Goal: Task Accomplishment & Management: Complete application form

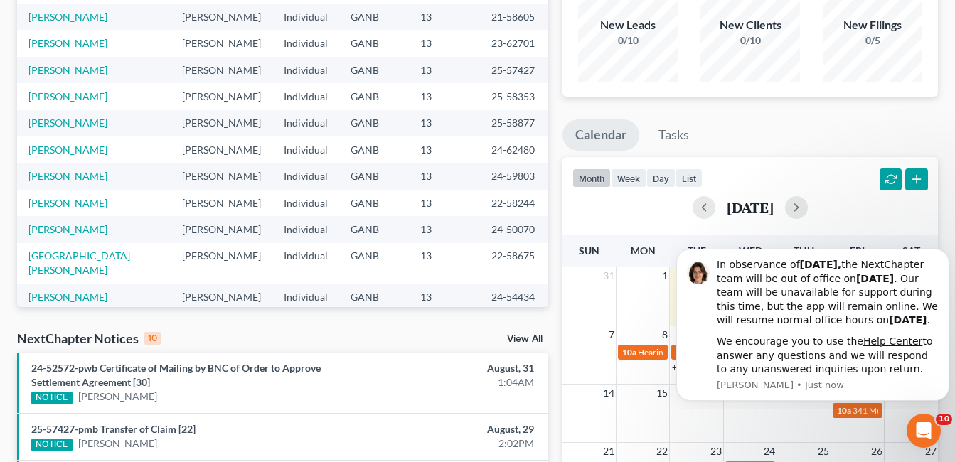
scroll to position [142, 0]
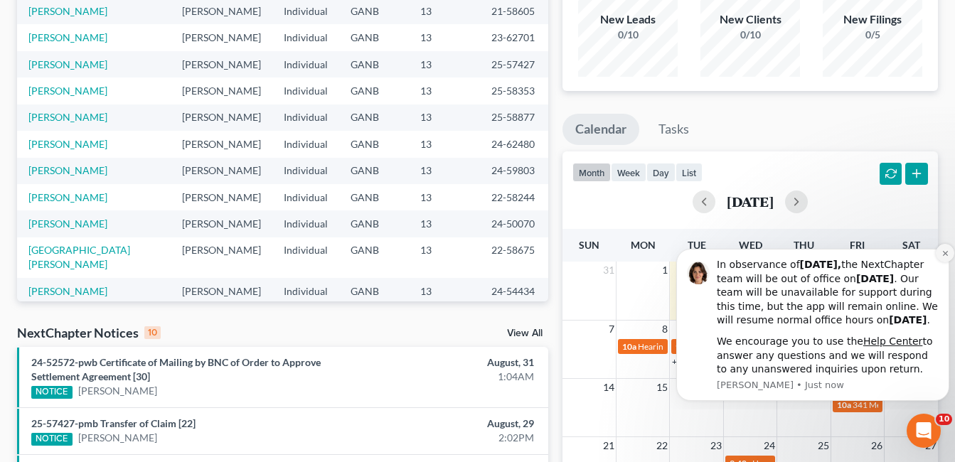
click at [945, 250] on icon "Dismiss notification" at bounding box center [945, 252] width 5 height 5
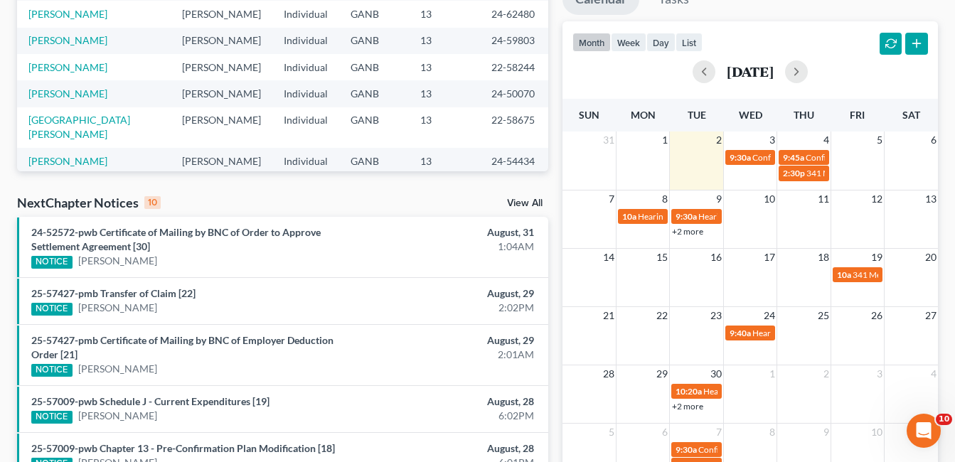
scroll to position [285, 0]
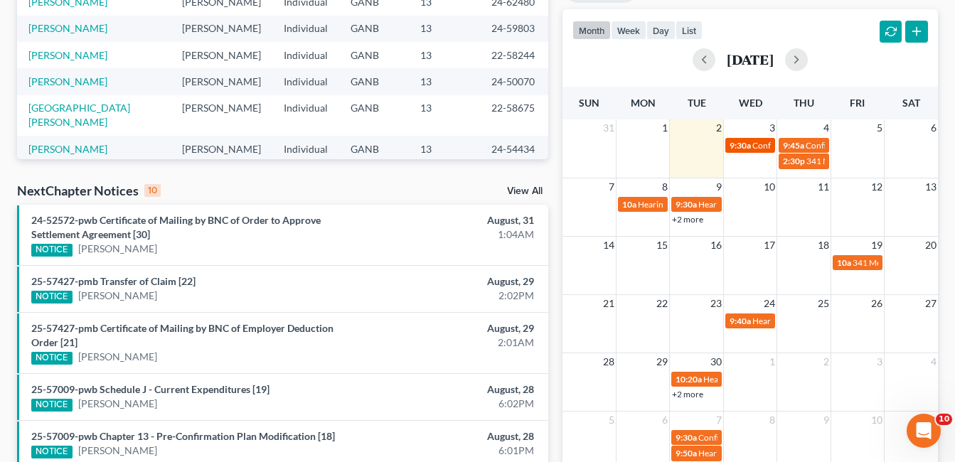
click at [742, 147] on span "9:30a" at bounding box center [740, 145] width 21 height 11
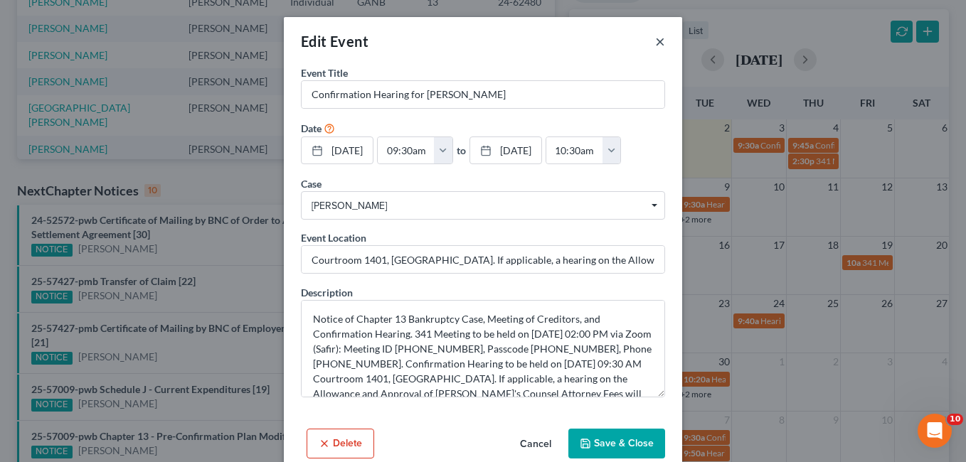
click at [655, 41] on button "×" at bounding box center [660, 41] width 10 height 17
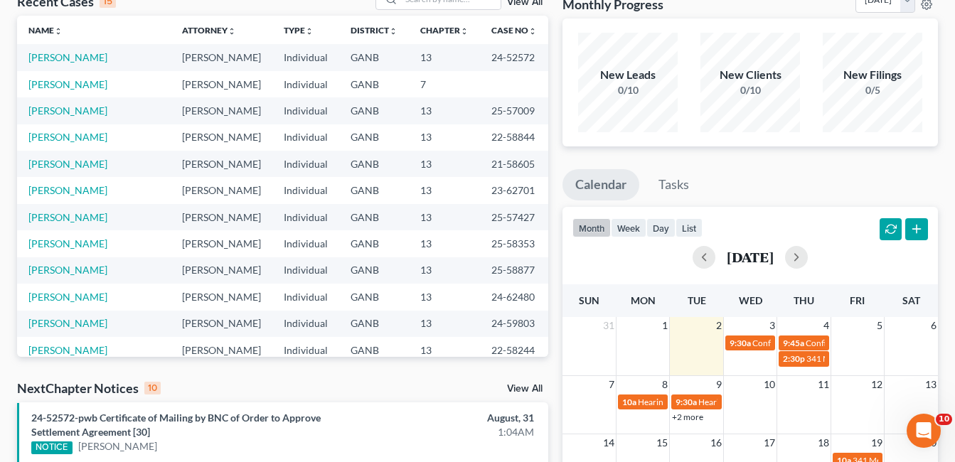
scroll to position [0, 0]
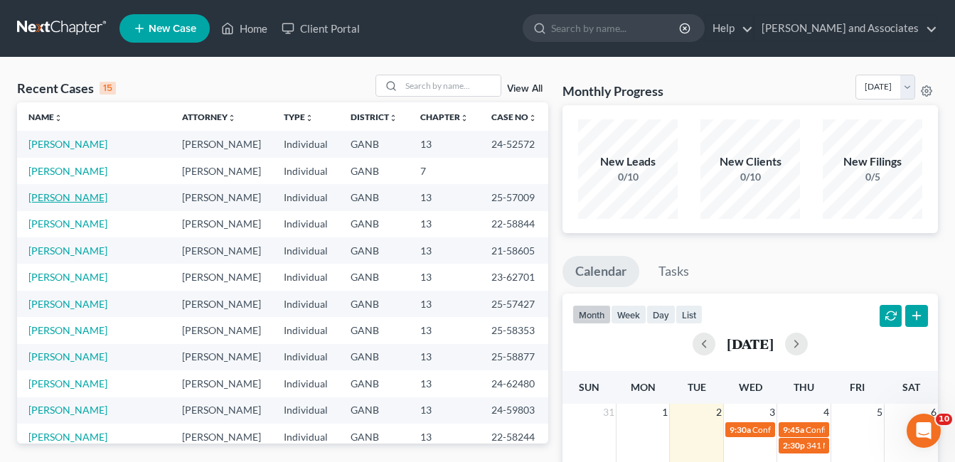
click at [64, 200] on link "[PERSON_NAME]" at bounding box center [67, 197] width 79 height 12
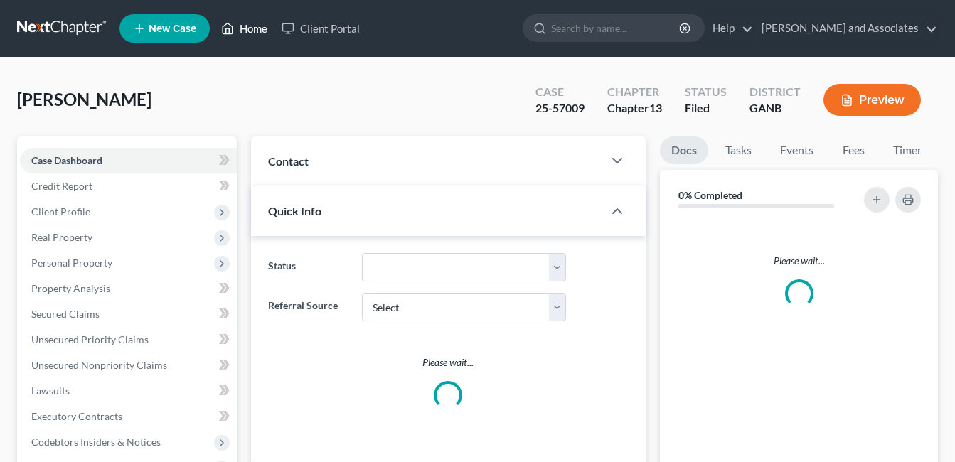
click at [260, 28] on link "Home" at bounding box center [244, 29] width 60 height 26
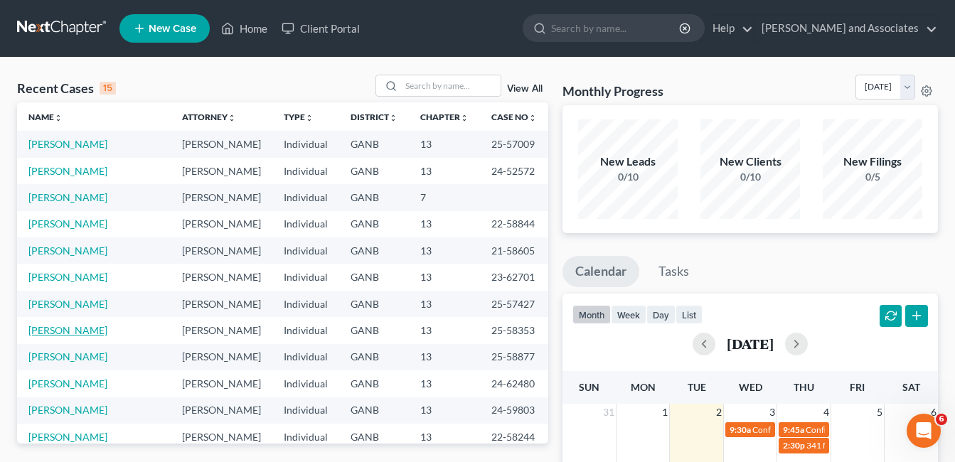
click at [63, 334] on link "[PERSON_NAME]" at bounding box center [67, 330] width 79 height 12
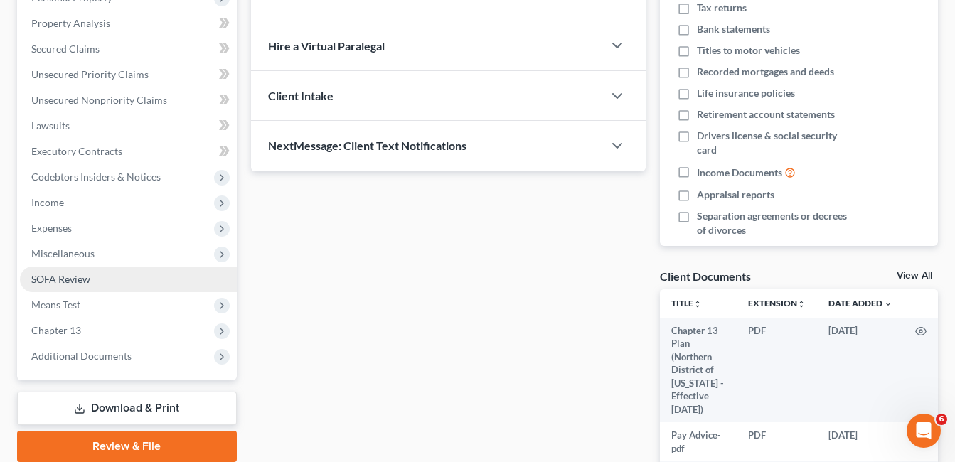
scroll to position [285, 0]
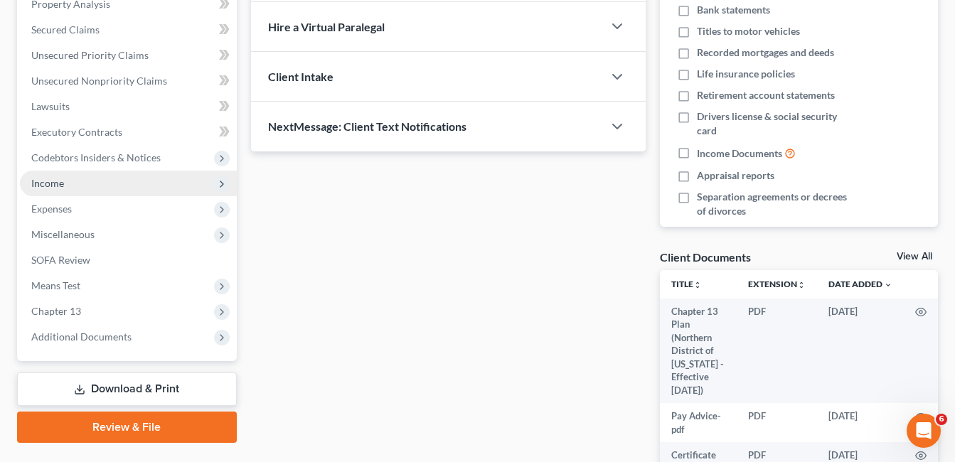
click at [48, 182] on span "Income" at bounding box center [47, 183] width 33 height 12
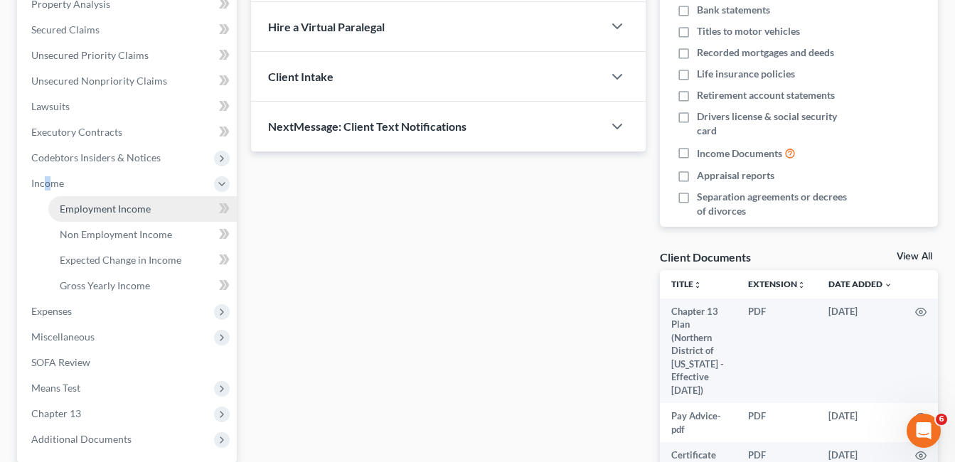
drag, startPoint x: 48, startPoint y: 182, endPoint x: 126, endPoint y: 211, distance: 83.3
click at [126, 210] on span "Employment Income" at bounding box center [105, 209] width 91 height 12
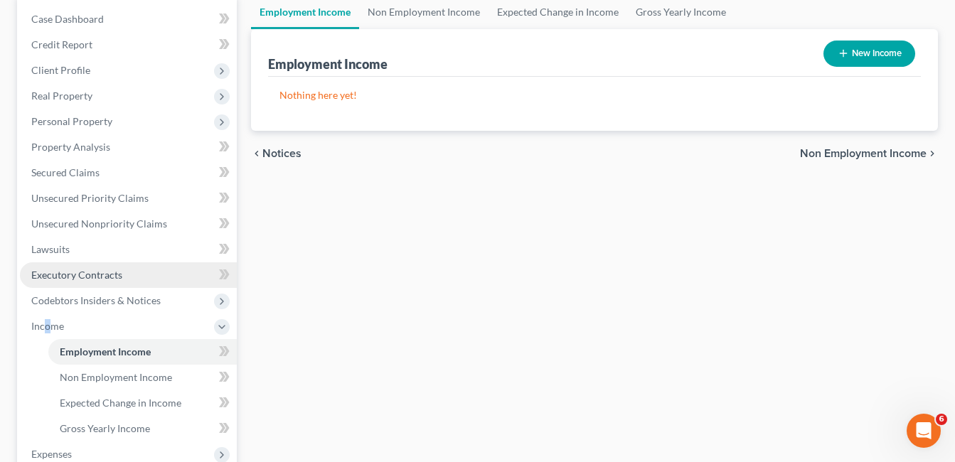
scroll to position [142, 0]
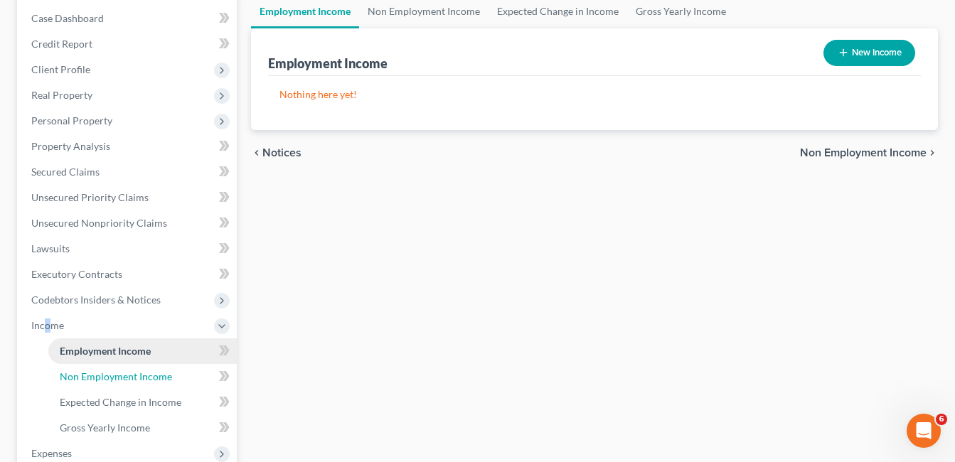
drag, startPoint x: 123, startPoint y: 376, endPoint x: 150, endPoint y: 361, distance: 30.9
click at [125, 376] on span "Non Employment Income" at bounding box center [116, 377] width 112 height 12
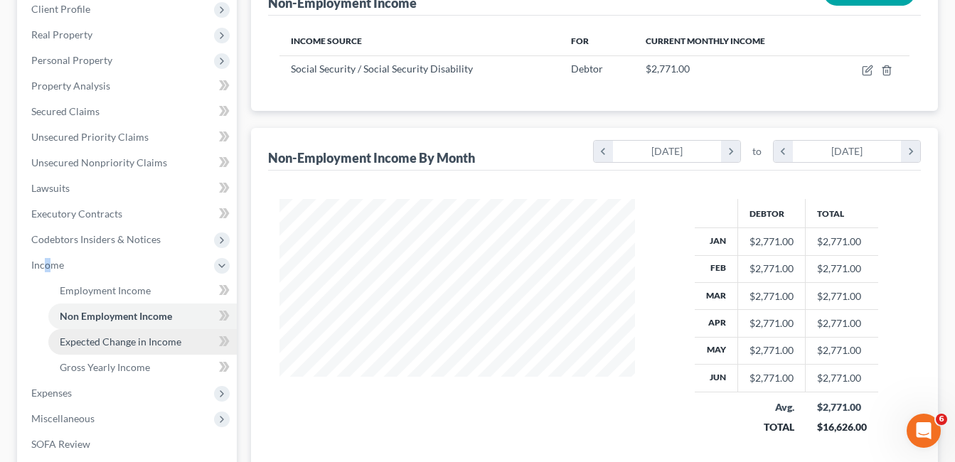
scroll to position [285, 0]
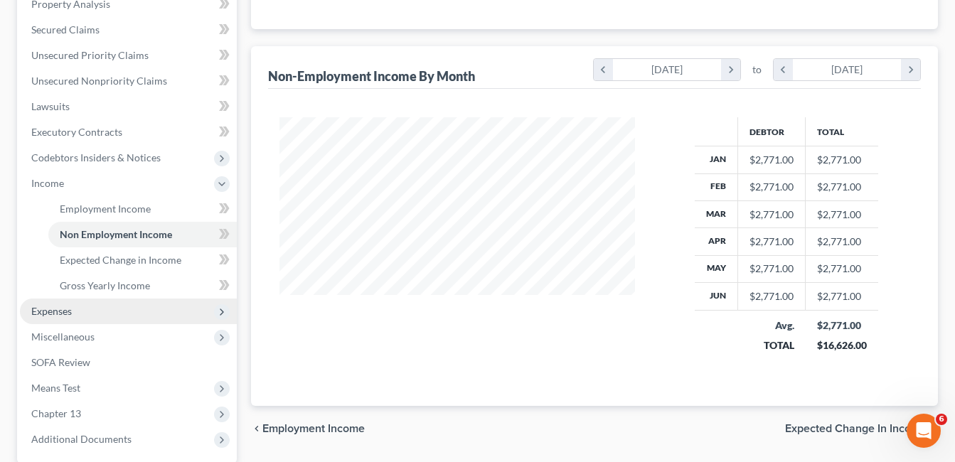
click at [54, 313] on span "Expenses" at bounding box center [51, 311] width 41 height 12
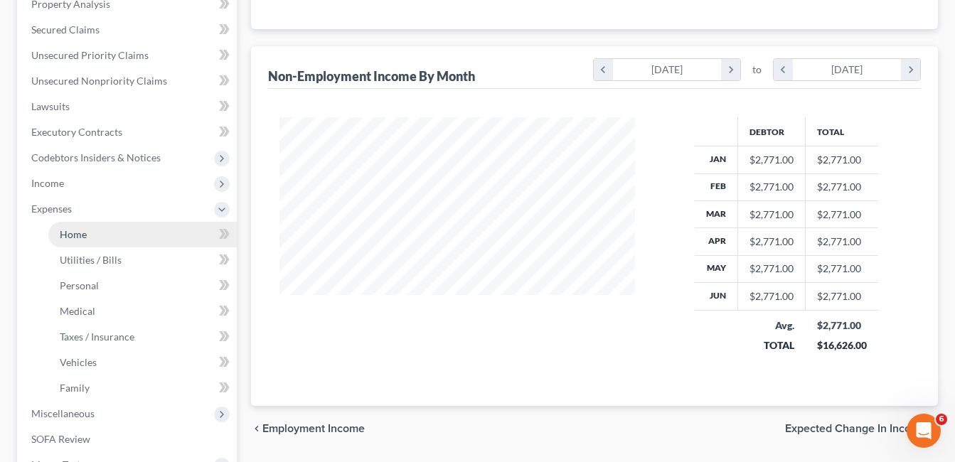
click at [85, 235] on span "Home" at bounding box center [73, 234] width 27 height 12
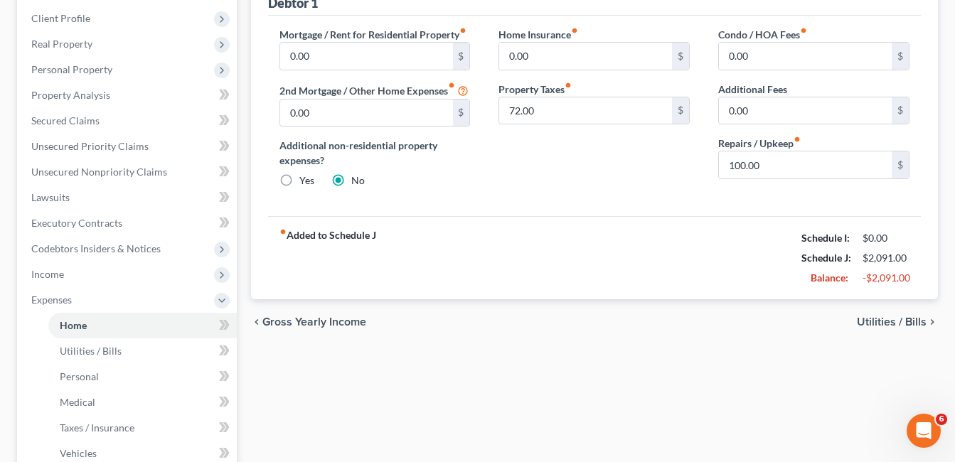
scroll to position [213, 0]
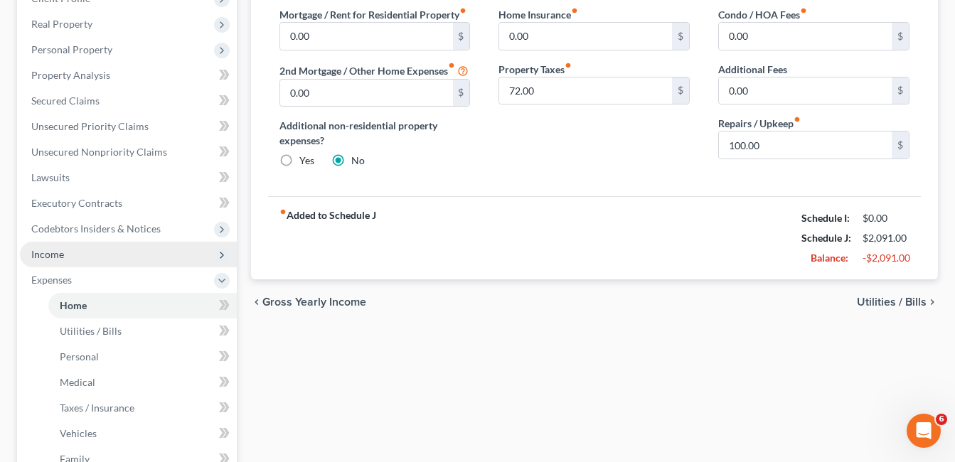
click at [59, 255] on span "Income" at bounding box center [47, 254] width 33 height 12
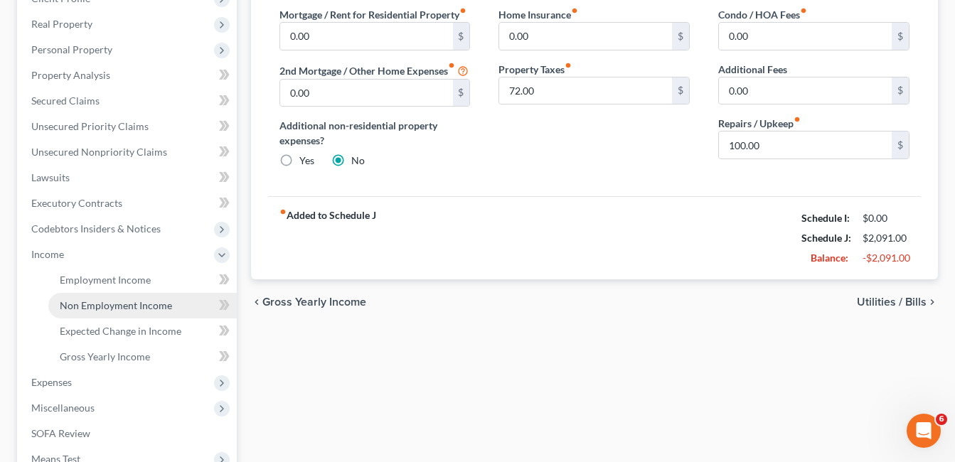
click at [121, 306] on span "Non Employment Income" at bounding box center [116, 306] width 112 height 12
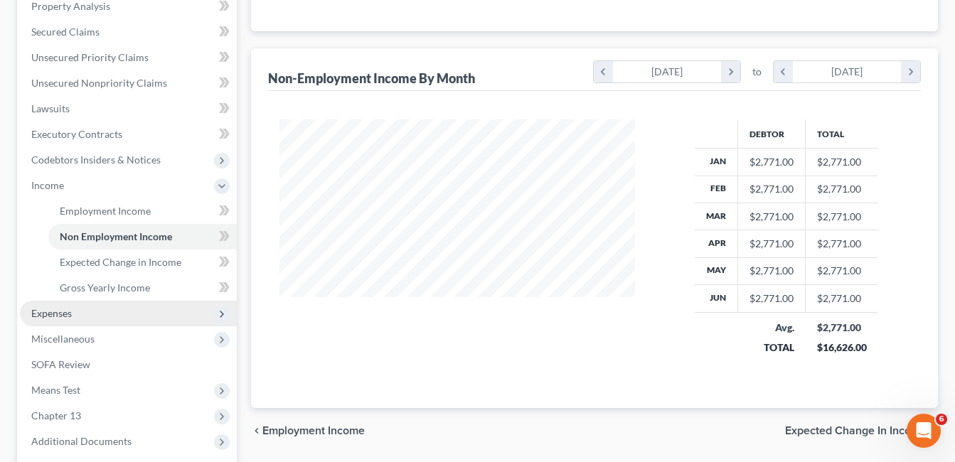
scroll to position [351, 0]
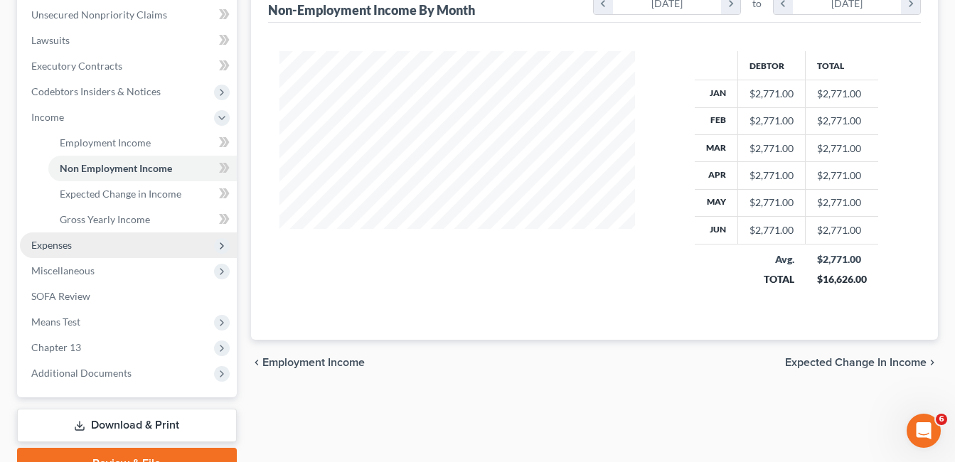
click at [56, 244] on span "Expenses" at bounding box center [51, 245] width 41 height 12
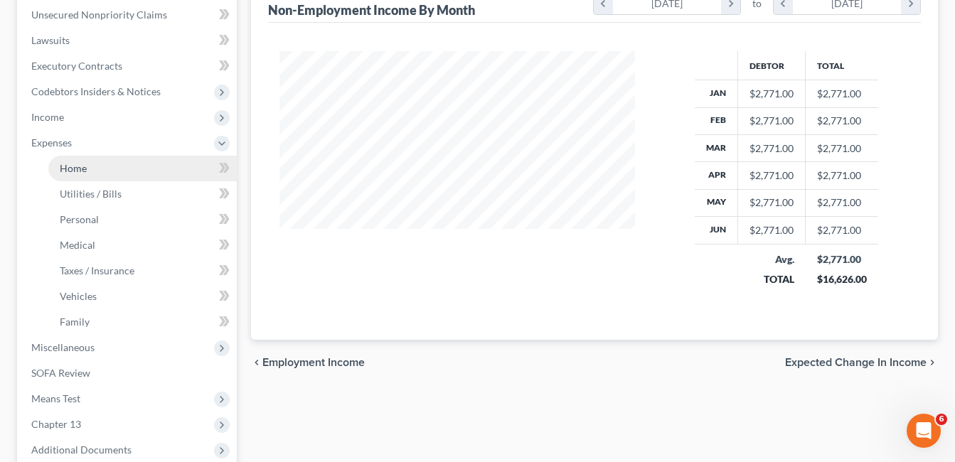
click at [77, 168] on span "Home" at bounding box center [73, 168] width 27 height 12
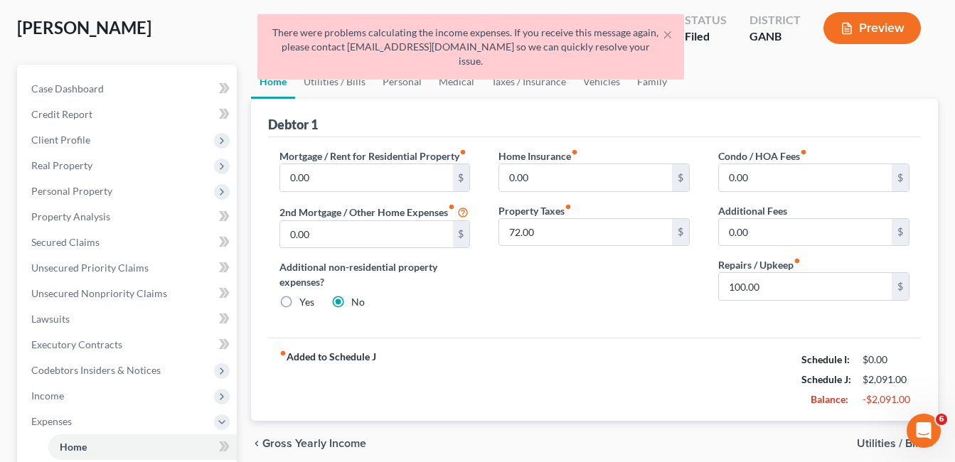
scroll to position [71, 0]
click at [356, 82] on link "Utilities / Bills" at bounding box center [334, 82] width 79 height 34
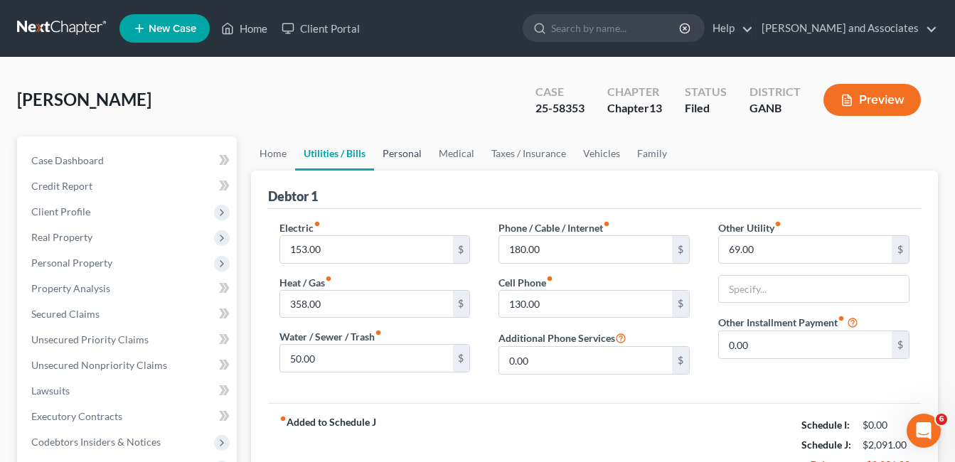
click at [411, 154] on link "Personal" at bounding box center [402, 154] width 56 height 34
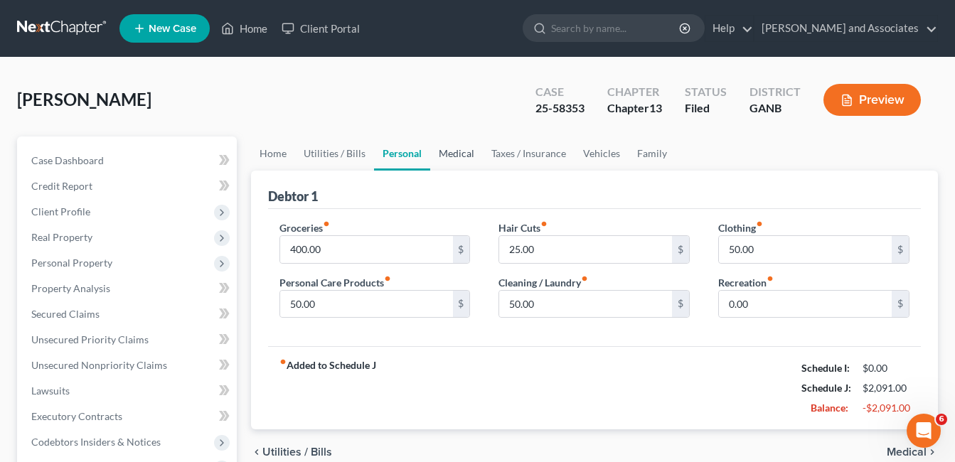
click at [448, 154] on link "Medical" at bounding box center [456, 154] width 53 height 34
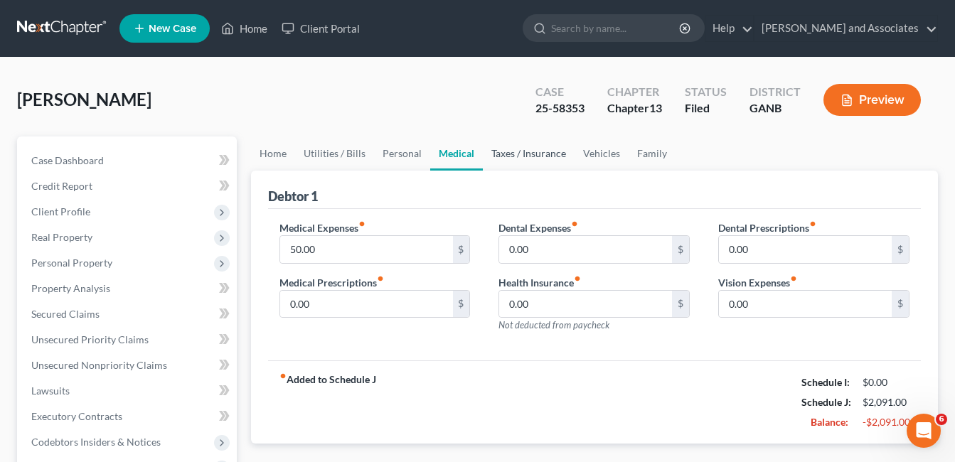
click at [536, 157] on link "Taxes / Insurance" at bounding box center [529, 154] width 92 height 34
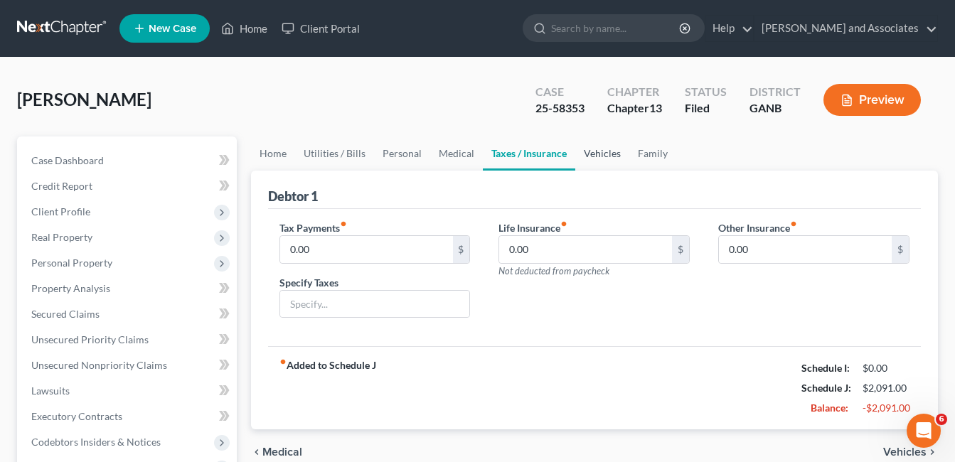
click at [603, 154] on link "Vehicles" at bounding box center [603, 154] width 54 height 34
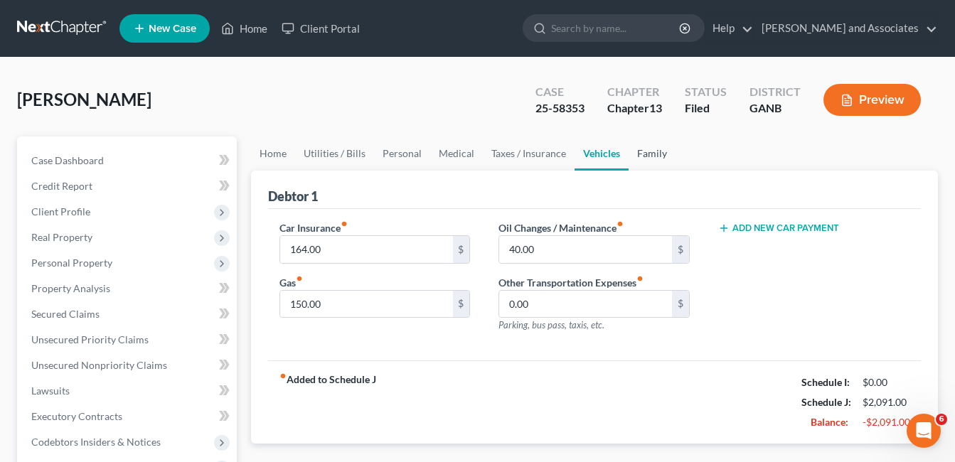
click at [640, 154] on link "Family" at bounding box center [652, 154] width 47 height 34
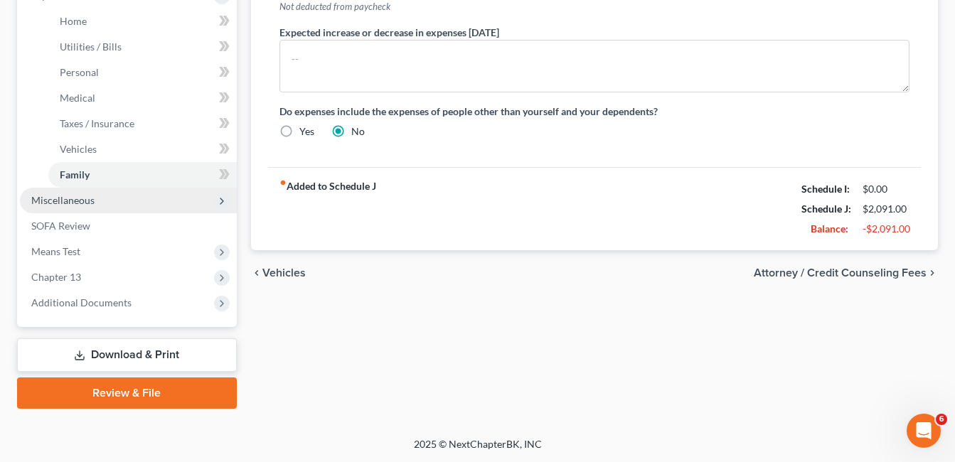
click at [83, 199] on span "Miscellaneous" at bounding box center [62, 200] width 63 height 12
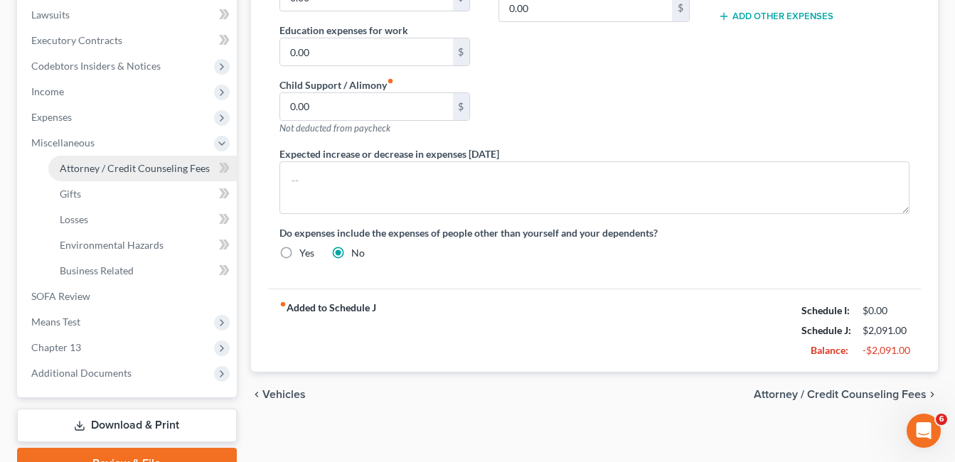
click at [131, 169] on span "Attorney / Credit Counseling Fees" at bounding box center [135, 168] width 150 height 12
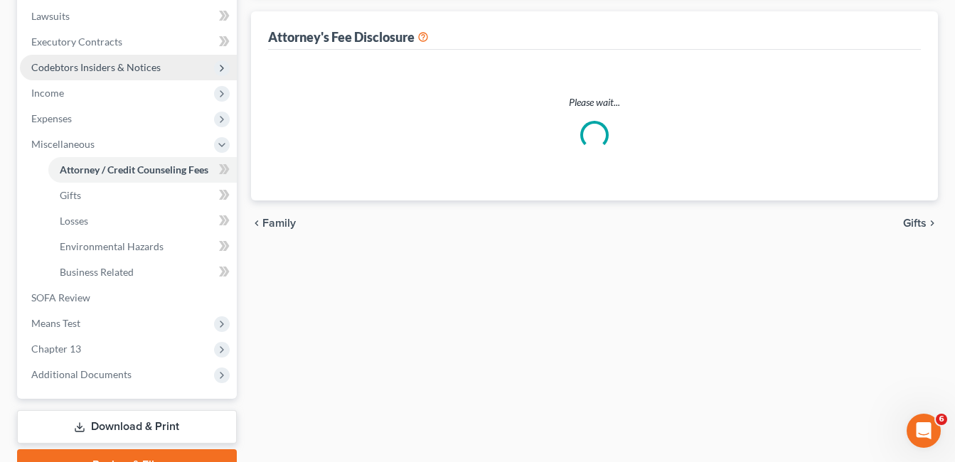
select select "0"
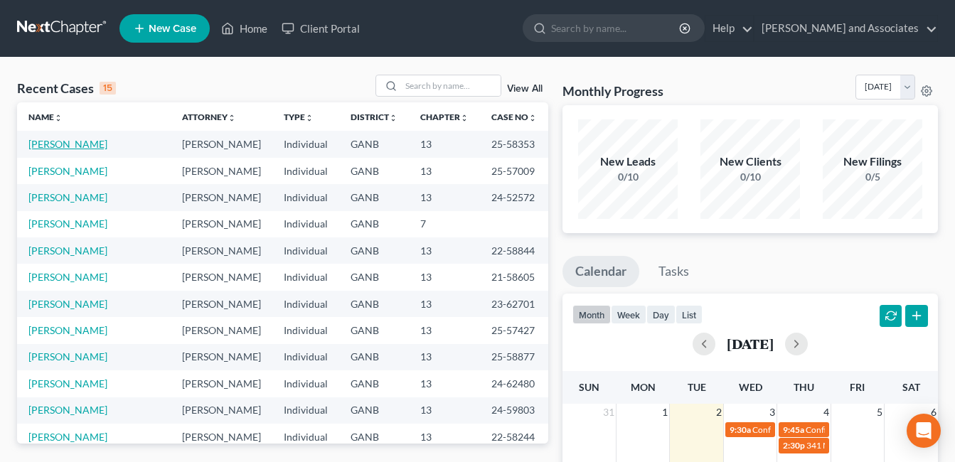
click at [75, 144] on link "[PERSON_NAME]" at bounding box center [67, 144] width 79 height 12
click at [65, 144] on link "[PERSON_NAME]" at bounding box center [67, 144] width 79 height 12
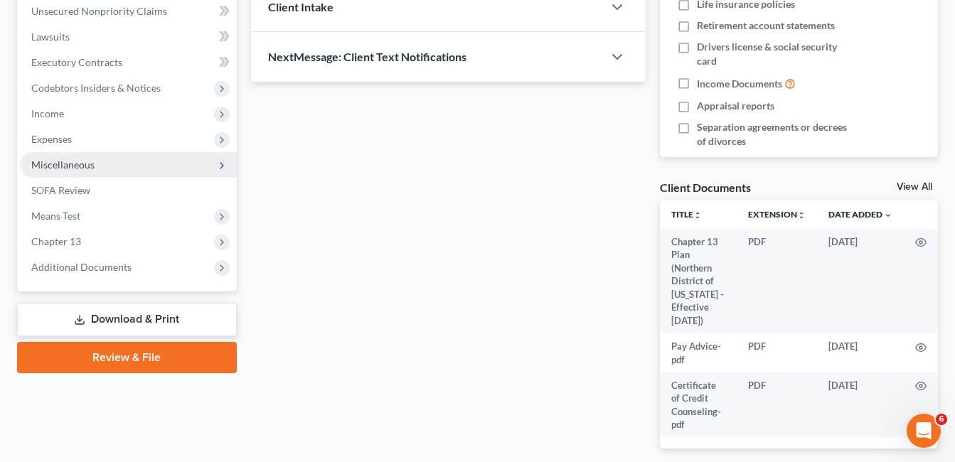
scroll to position [356, 0]
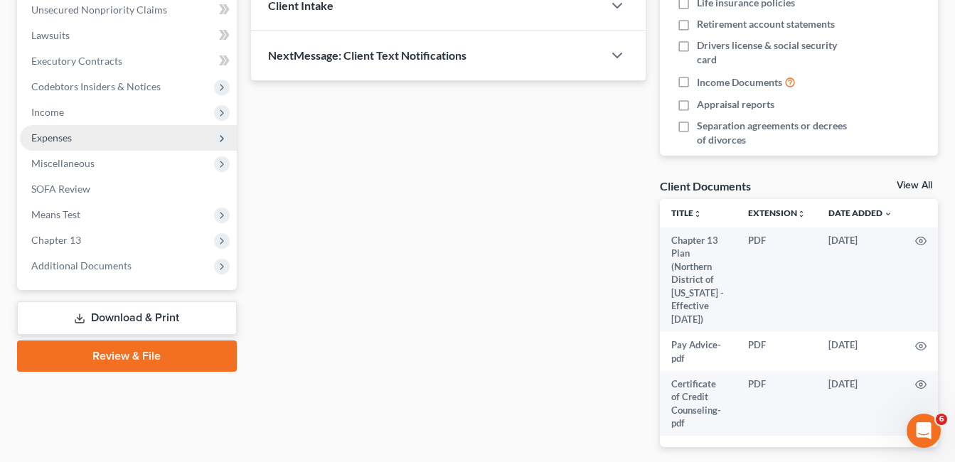
click at [60, 137] on span "Expenses" at bounding box center [51, 138] width 41 height 12
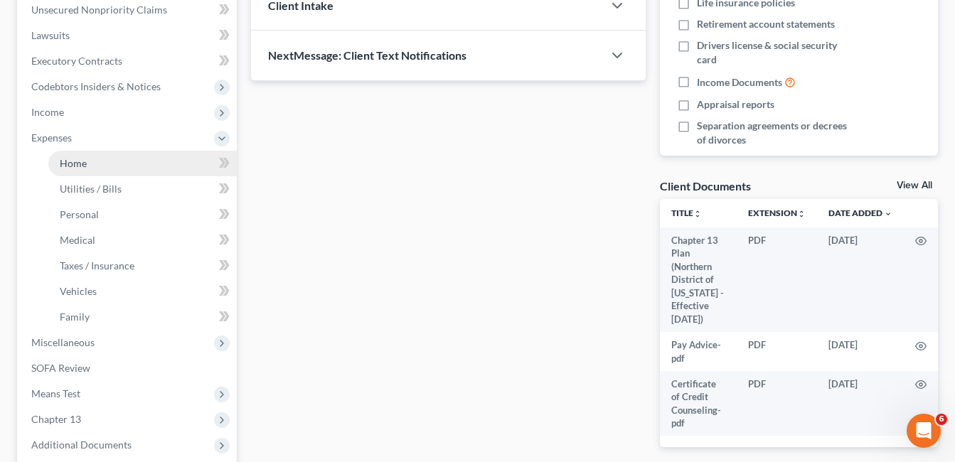
click at [78, 161] on span "Home" at bounding box center [73, 163] width 27 height 12
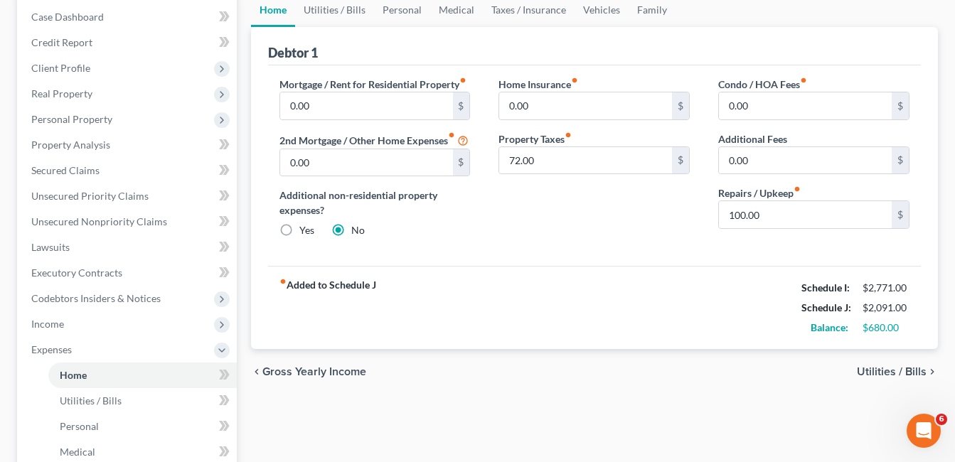
scroll to position [143, 0]
click at [329, 12] on link "Utilities / Bills" at bounding box center [334, 11] width 79 height 34
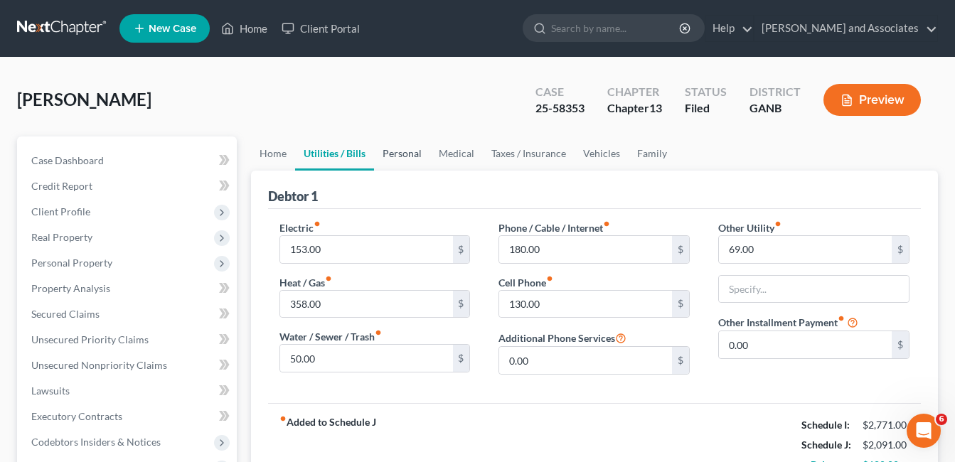
click at [406, 153] on link "Personal" at bounding box center [402, 154] width 56 height 34
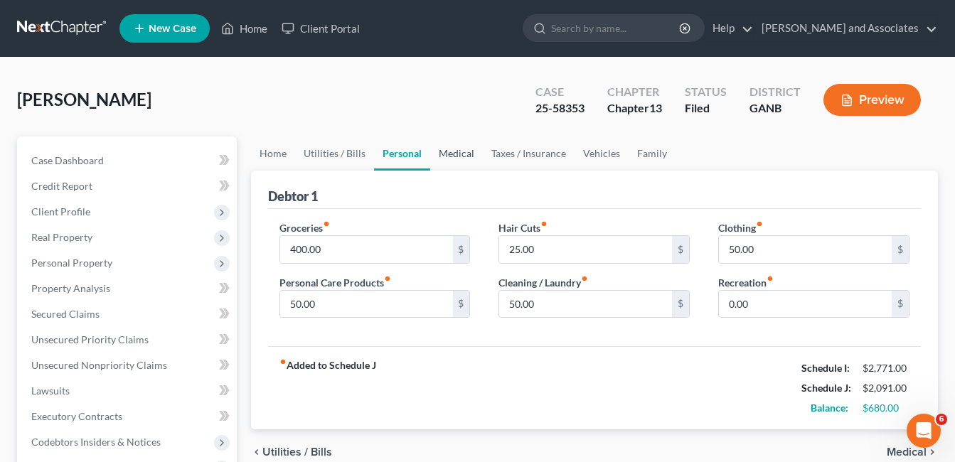
click at [461, 149] on link "Medical" at bounding box center [456, 154] width 53 height 34
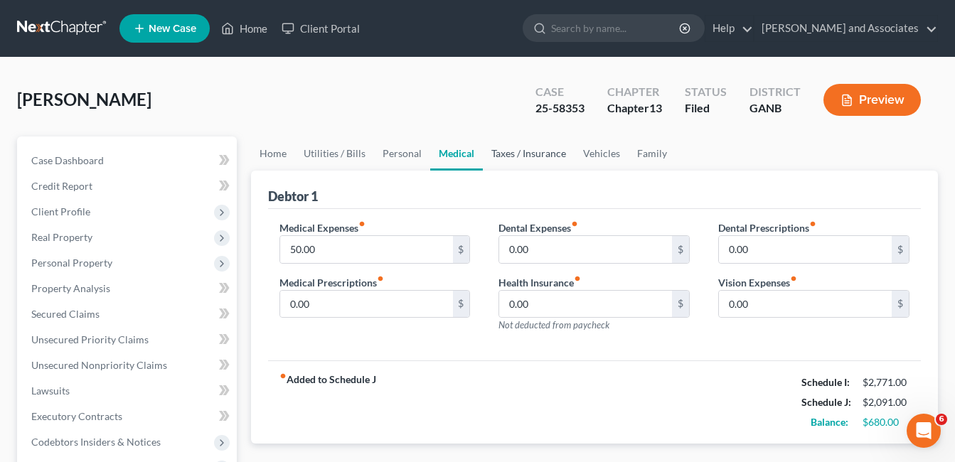
click at [539, 157] on link "Taxes / Insurance" at bounding box center [529, 154] width 92 height 34
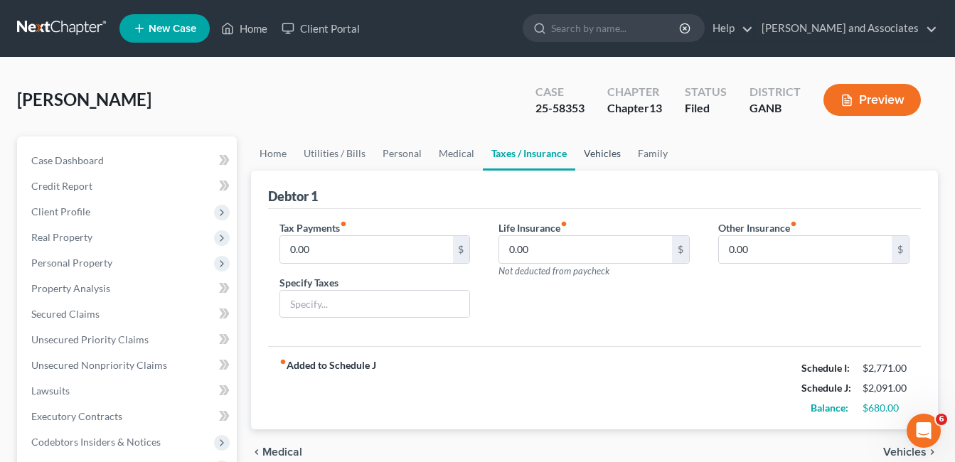
click at [600, 156] on link "Vehicles" at bounding box center [603, 154] width 54 height 34
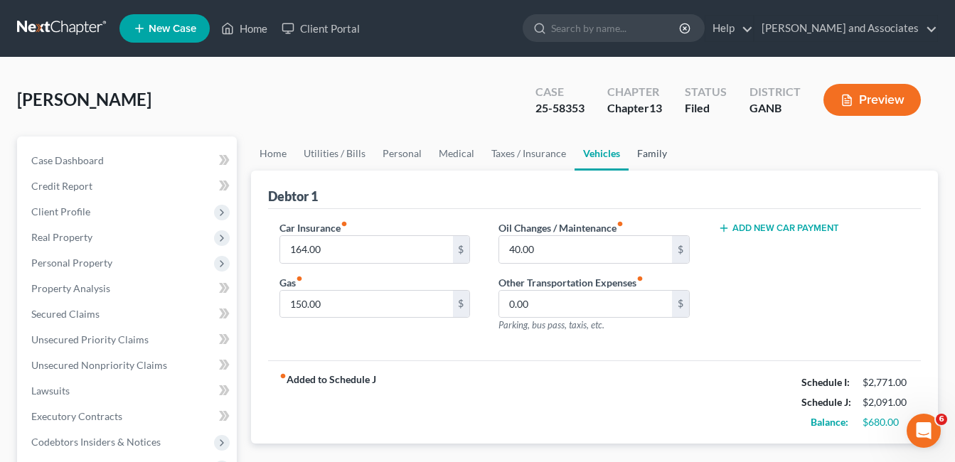
click at [650, 154] on link "Family" at bounding box center [652, 154] width 47 height 34
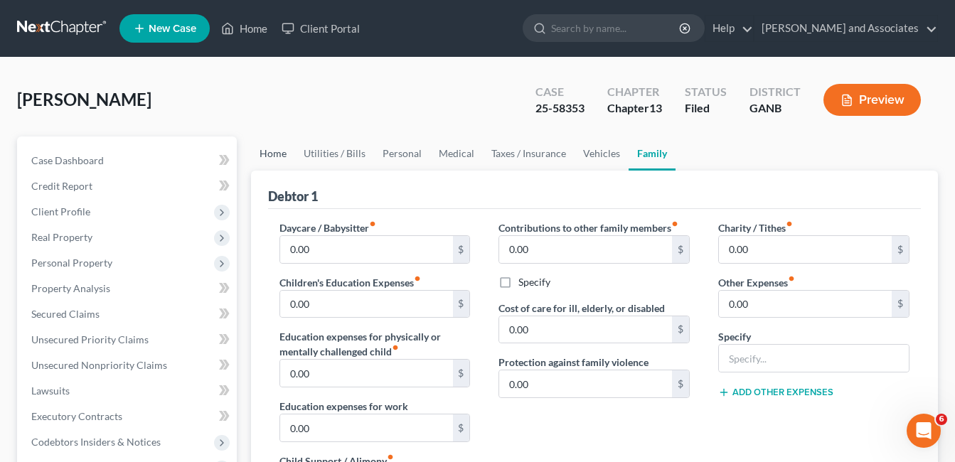
click at [278, 153] on link "Home" at bounding box center [273, 154] width 44 height 34
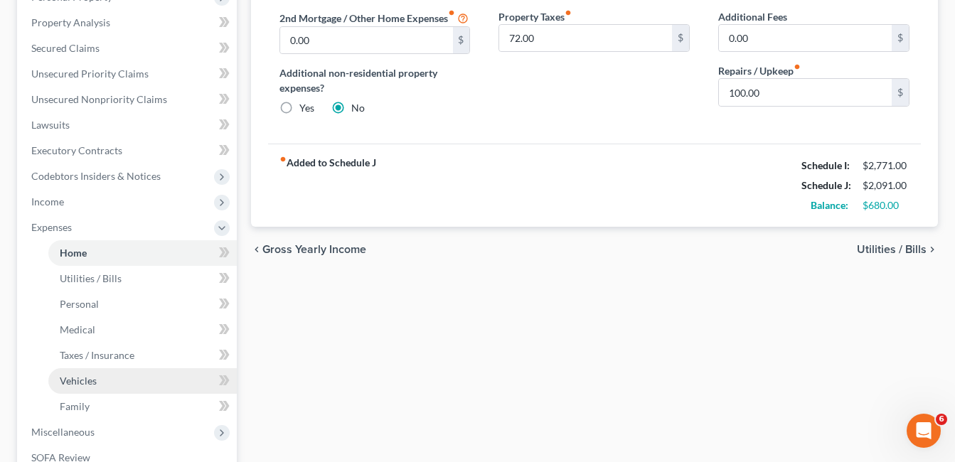
scroll to position [356, 0]
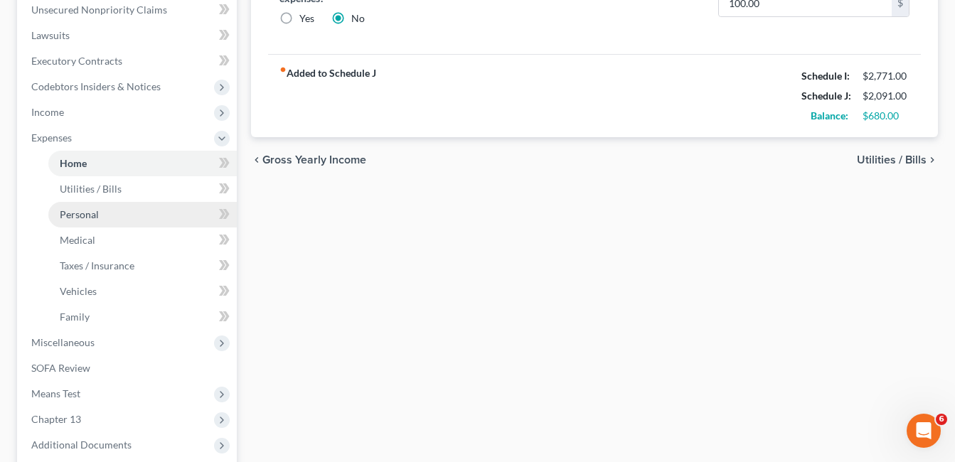
click at [69, 212] on span "Personal" at bounding box center [79, 214] width 39 height 12
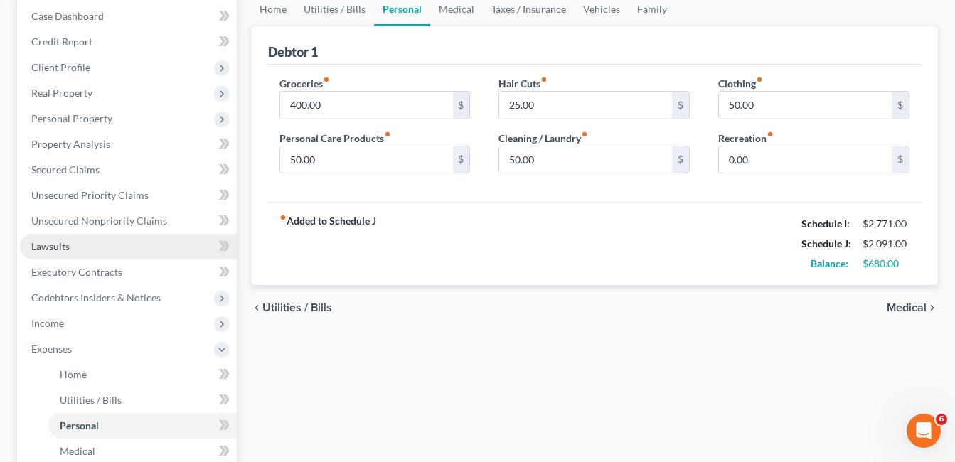
scroll to position [71, 0]
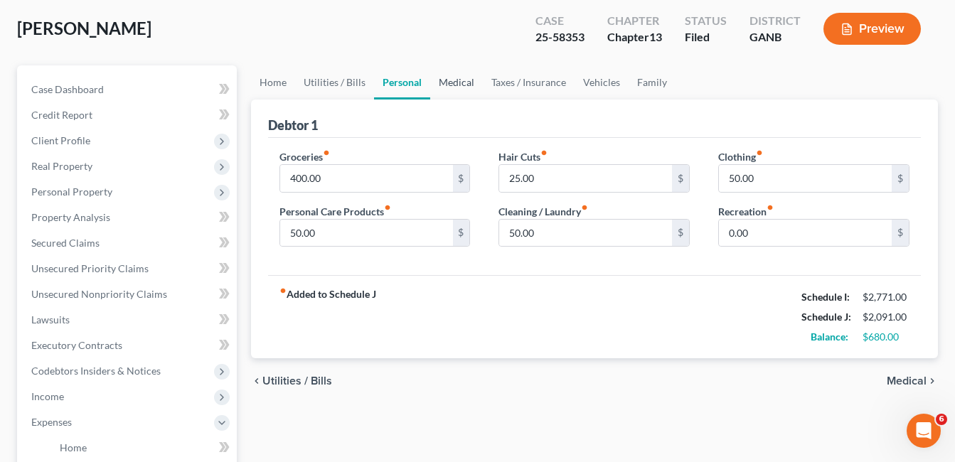
click at [457, 83] on link "Medical" at bounding box center [456, 82] width 53 height 34
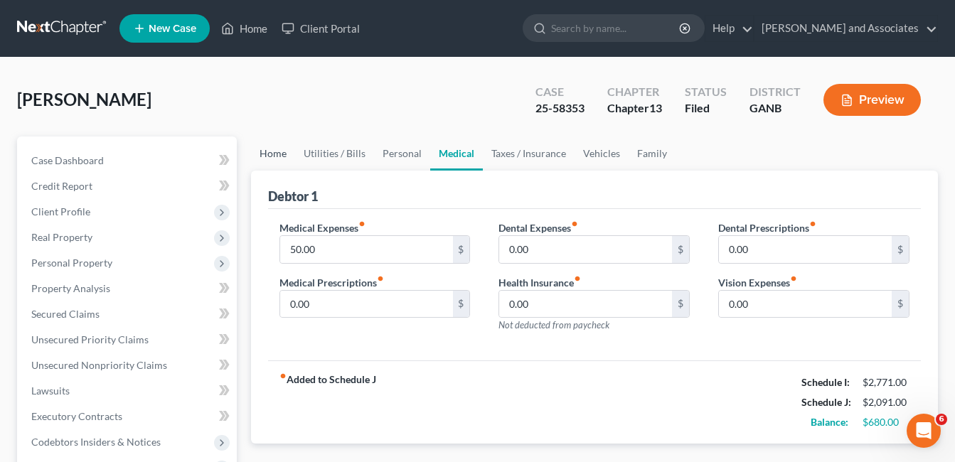
click at [277, 153] on link "Home" at bounding box center [273, 154] width 44 height 34
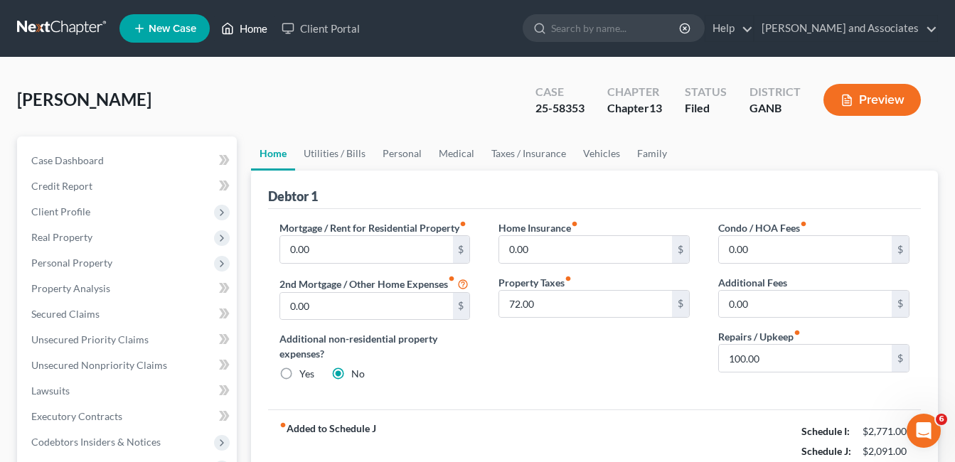
click at [243, 28] on link "Home" at bounding box center [244, 29] width 60 height 26
